Goal: Check status: Check status

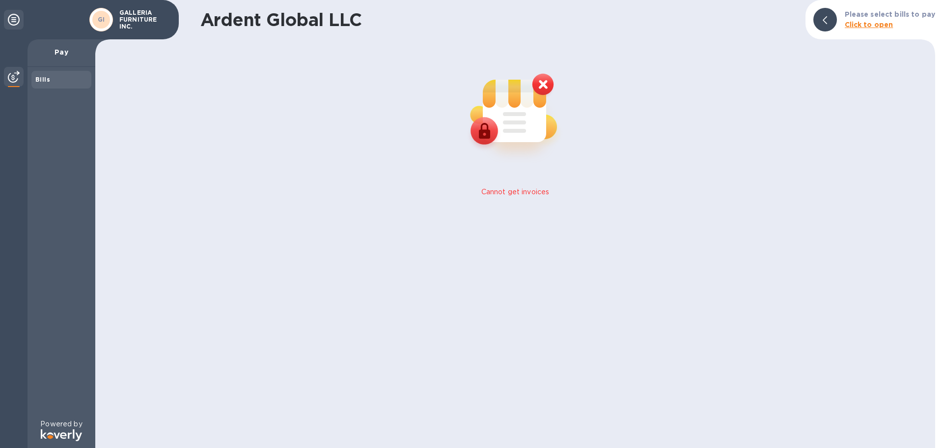
click at [50, 77] on div "Bills" at bounding box center [61, 80] width 52 height 10
click at [539, 86] on img at bounding box center [516, 112] width 130 height 130
click at [69, 80] on div "Bills" at bounding box center [61, 80] width 52 height 10
click at [24, 78] on div at bounding box center [14, 243] width 28 height 408
click at [10, 77] on img at bounding box center [14, 77] width 12 height 12
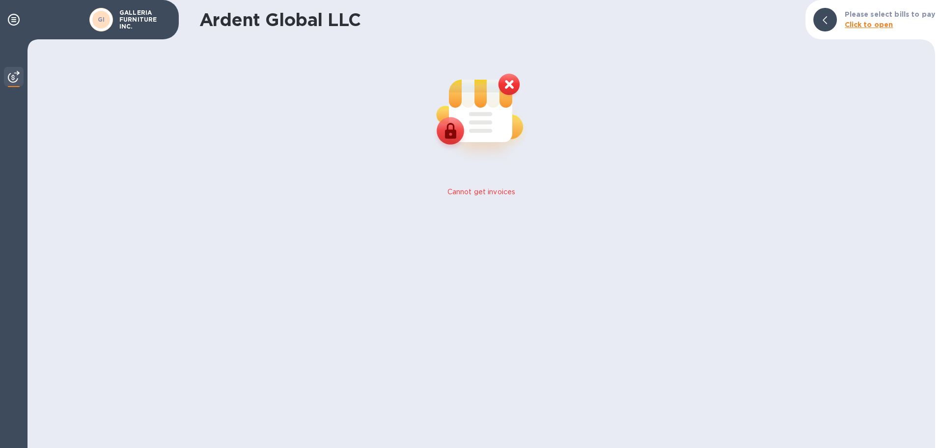
click at [866, 25] on b "Click to open" at bounding box center [869, 25] width 49 height 8
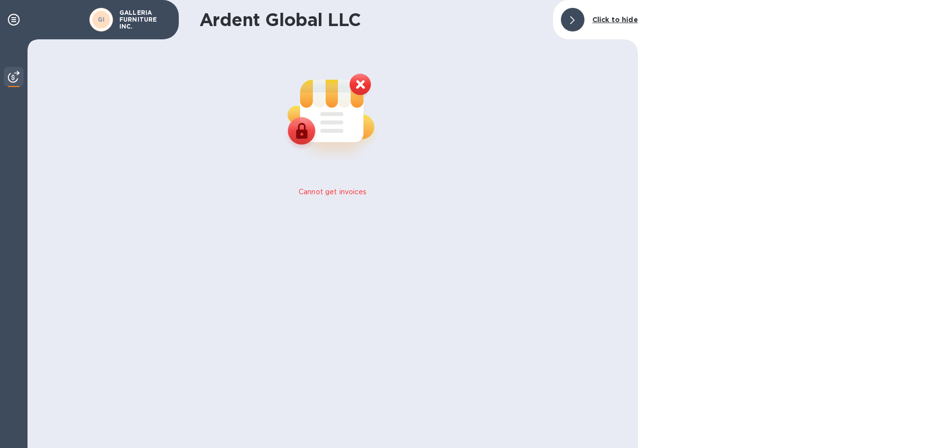
click at [580, 18] on div at bounding box center [573, 20] width 24 height 24
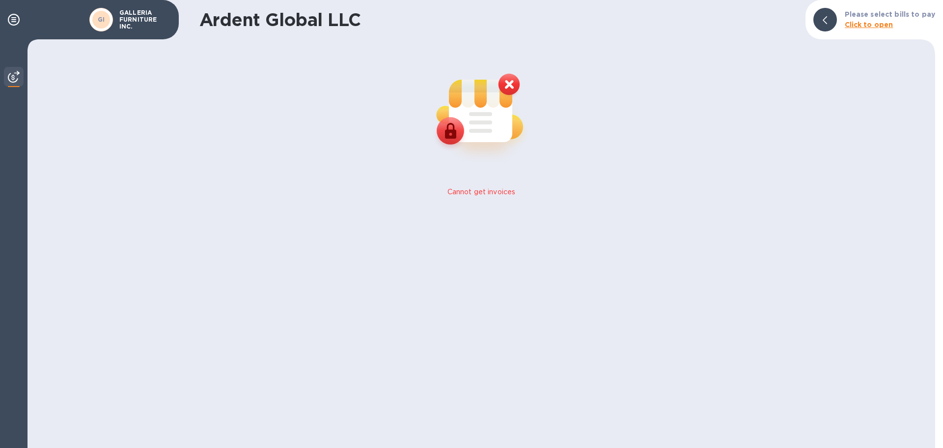
click at [138, 18] on p "GALLERIA FURNITURE INC." at bounding box center [143, 19] width 49 height 21
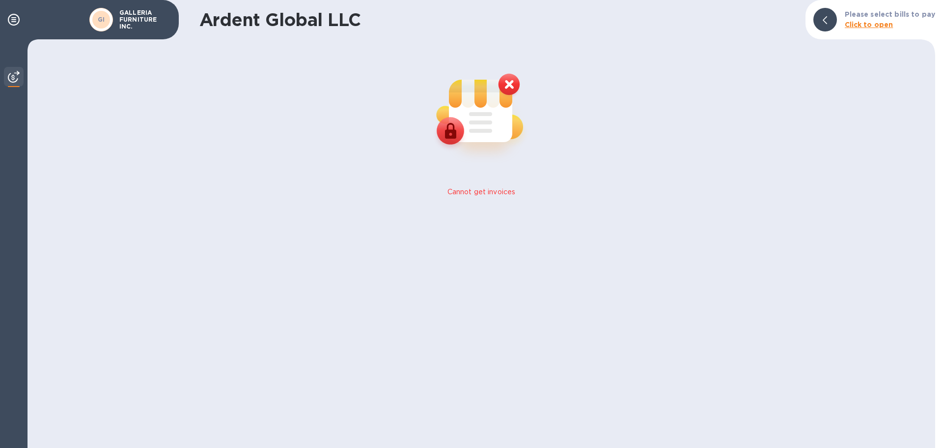
click at [138, 18] on p "GALLERIA FURNITURE INC." at bounding box center [143, 19] width 49 height 21
click at [16, 18] on icon at bounding box center [14, 20] width 12 height 12
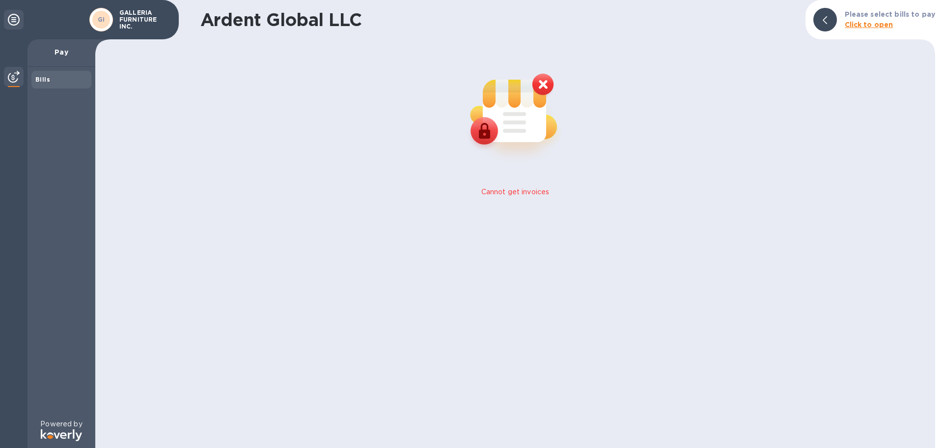
click at [60, 53] on p "Pay" at bounding box center [61, 52] width 52 height 10
click at [34, 79] on div "Bills" at bounding box center [61, 80] width 60 height 18
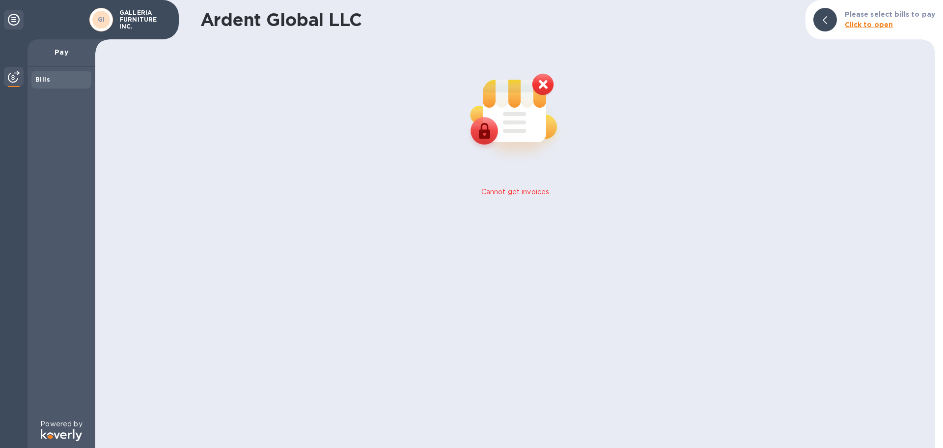
click at [39, 79] on b "Bills" at bounding box center [42, 79] width 15 height 7
click at [12, 78] on img at bounding box center [14, 77] width 12 height 12
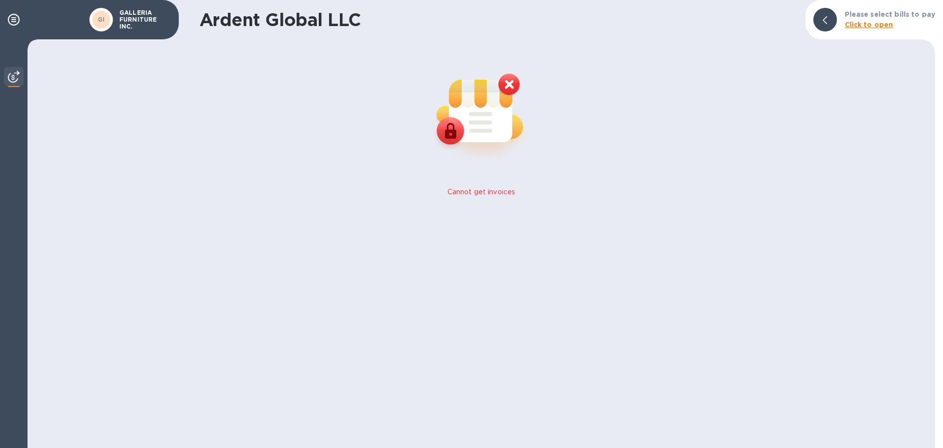
click at [12, 78] on img at bounding box center [14, 77] width 12 height 12
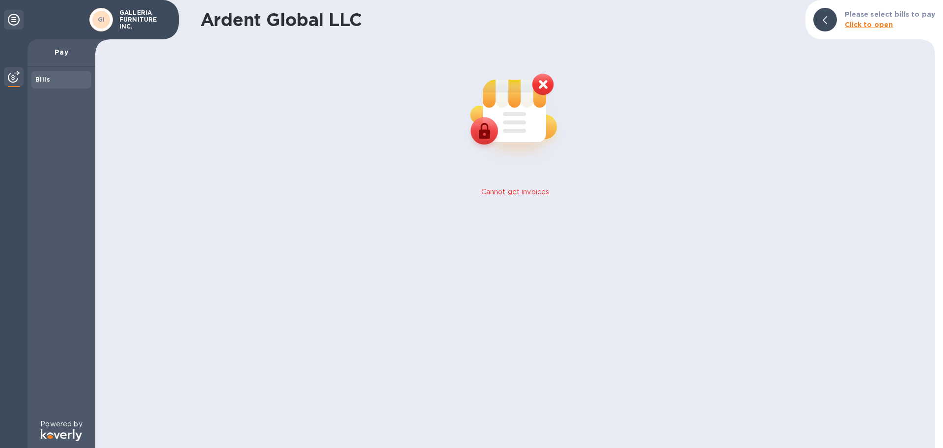
click at [502, 193] on p "Cannot get invoices" at bounding box center [516, 192] width 68 height 10
drag, startPoint x: 536, startPoint y: 196, endPoint x: 538, endPoint y: 101, distance: 94.9
click at [535, 196] on p "Cannot get invoices" at bounding box center [516, 192] width 68 height 10
click at [869, 28] on b "Click to open" at bounding box center [869, 25] width 49 height 8
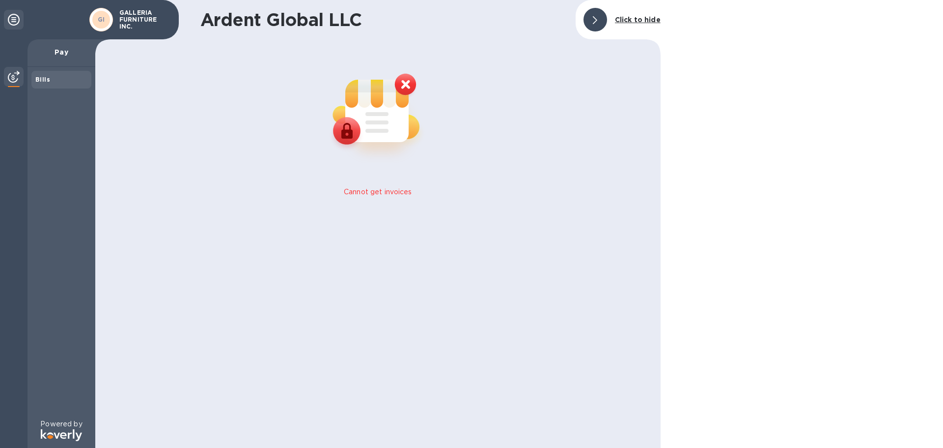
click at [599, 17] on div at bounding box center [596, 20] width 24 height 24
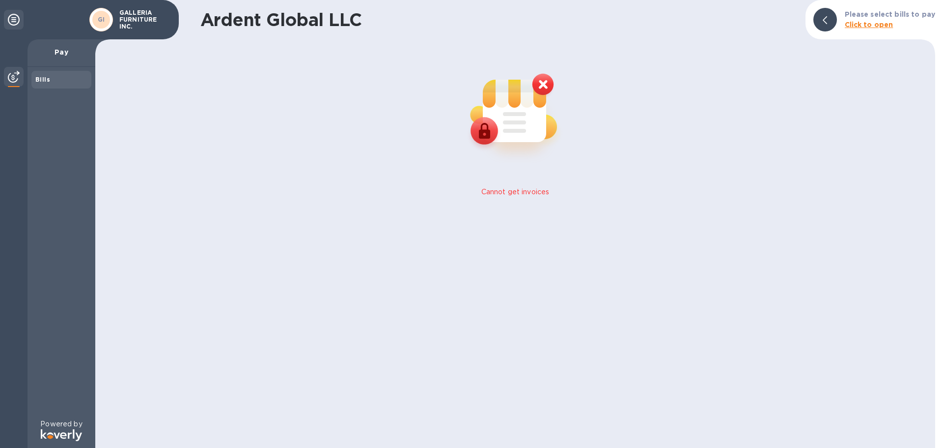
click at [134, 20] on p "GALLERIA FURNITURE INC." at bounding box center [143, 19] width 49 height 21
click at [545, 81] on img at bounding box center [516, 112] width 130 height 130
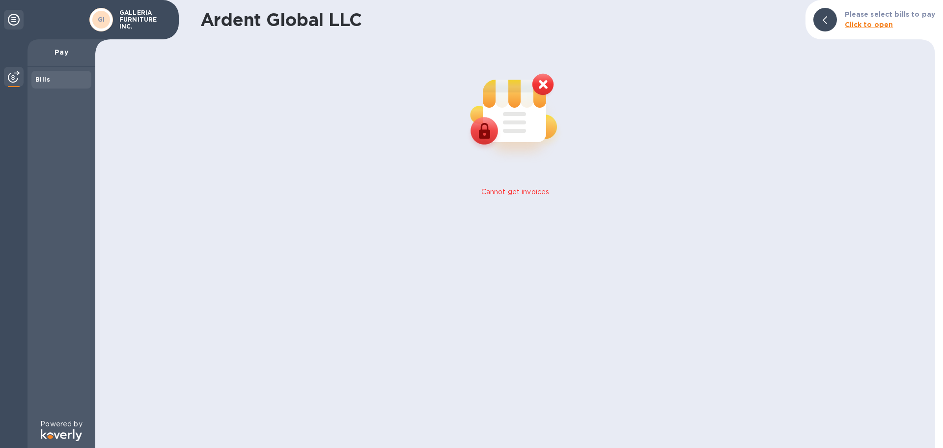
click at [545, 81] on img at bounding box center [516, 112] width 130 height 130
click at [42, 81] on b "Bills" at bounding box center [42, 79] width 15 height 7
click at [4, 78] on div at bounding box center [14, 78] width 20 height 22
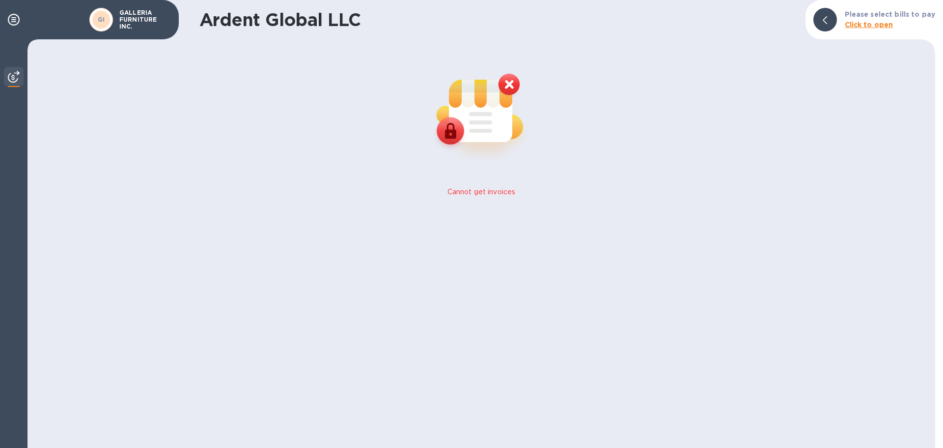
click at [9, 75] on img at bounding box center [14, 77] width 12 height 12
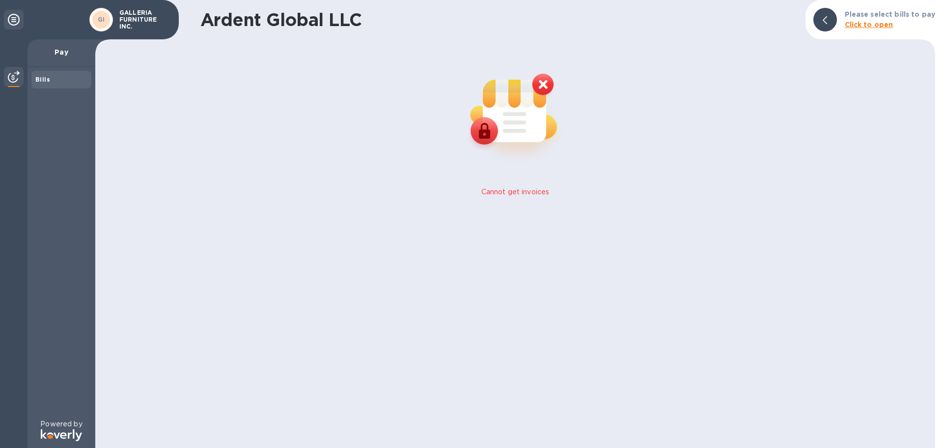
click at [14, 20] on icon at bounding box center [14, 20] width 12 height 12
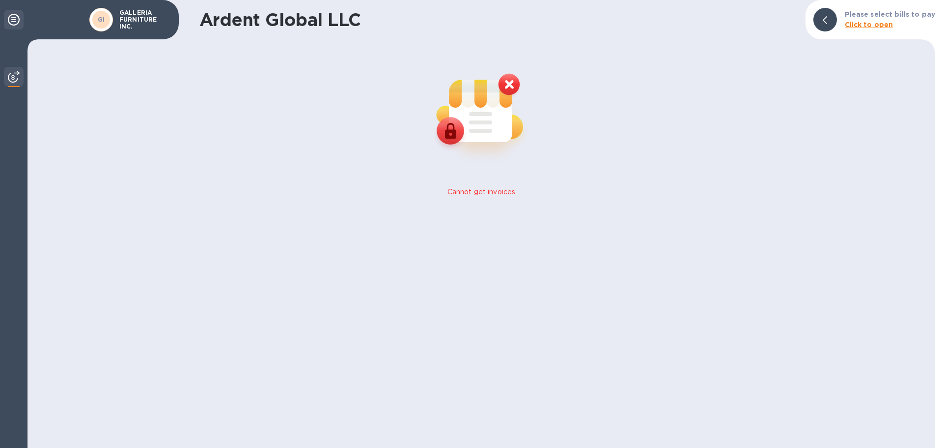
click at [14, 20] on icon at bounding box center [14, 20] width 12 height 12
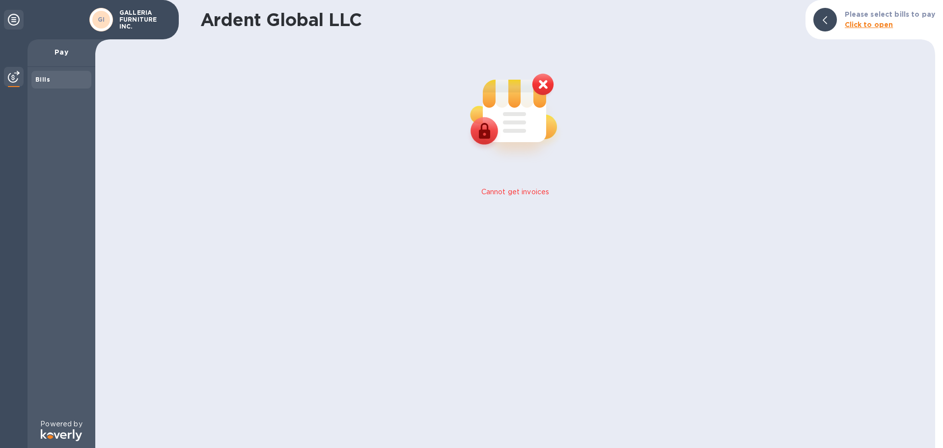
click at [11, 77] on img at bounding box center [14, 77] width 12 height 12
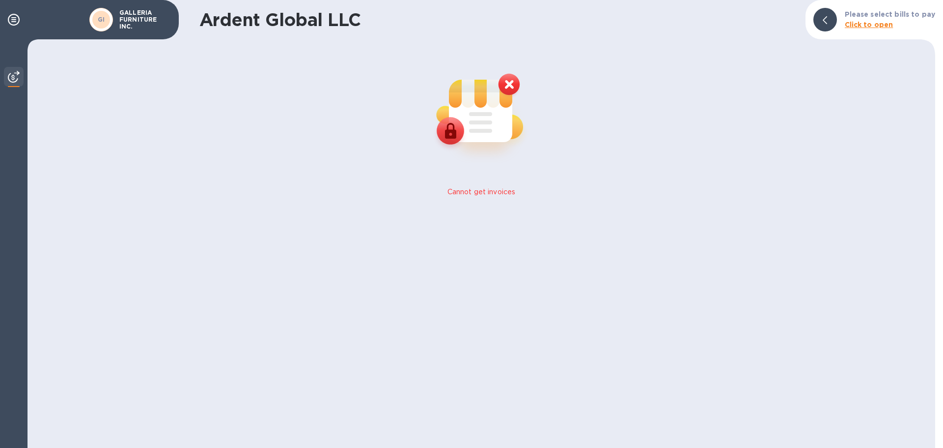
click at [11, 77] on img at bounding box center [14, 77] width 12 height 12
